Goal: Navigation & Orientation: Find specific page/section

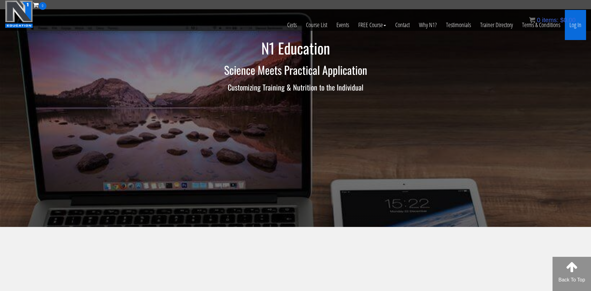
click at [575, 26] on link "Log In" at bounding box center [575, 25] width 21 height 30
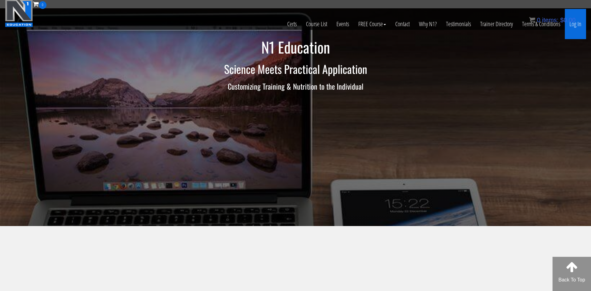
scroll to position [3, 0]
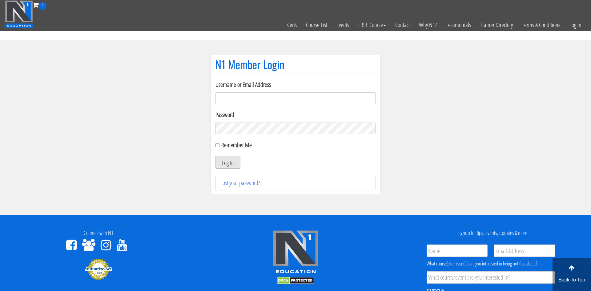
type input "adamreeder30@gmail.com"
click at [224, 164] on button "Log In" at bounding box center [227, 162] width 25 height 13
